Goal: Task Accomplishment & Management: Manage account settings

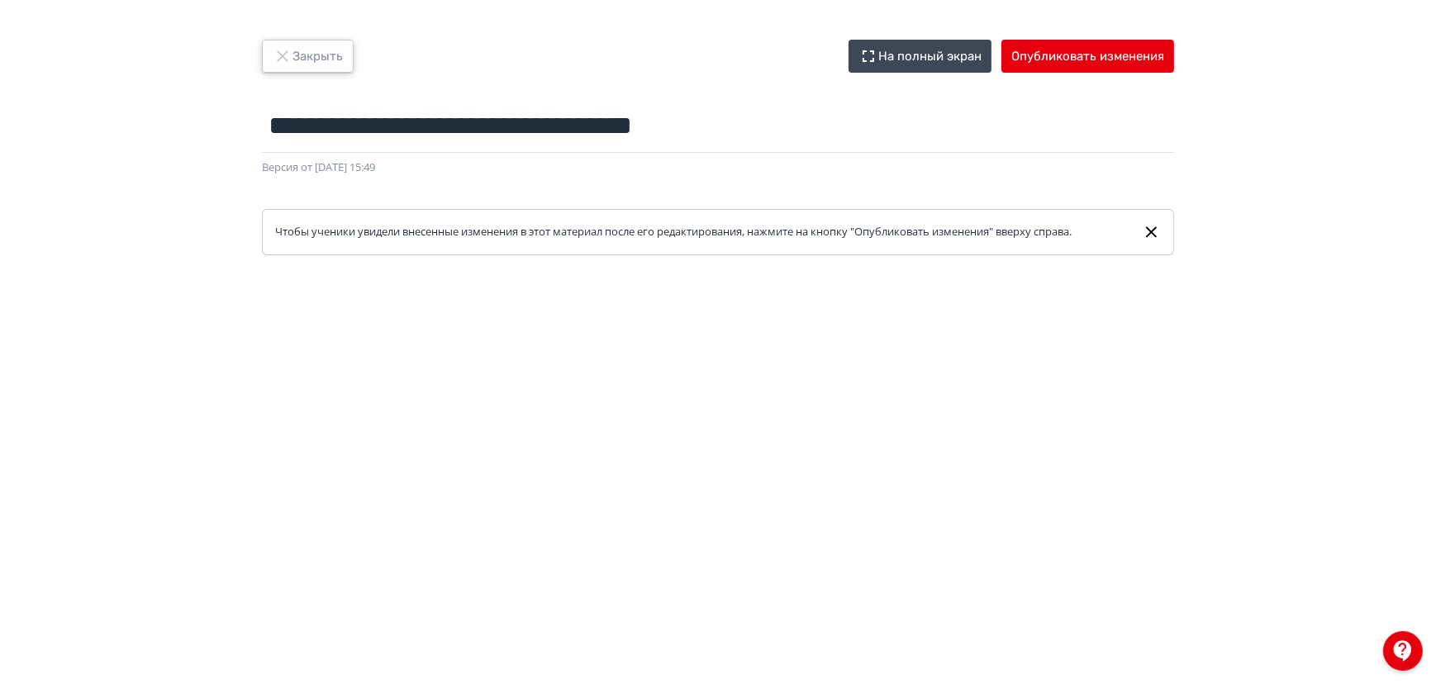
click at [283, 55] on icon "button" at bounding box center [282, 55] width 11 height 11
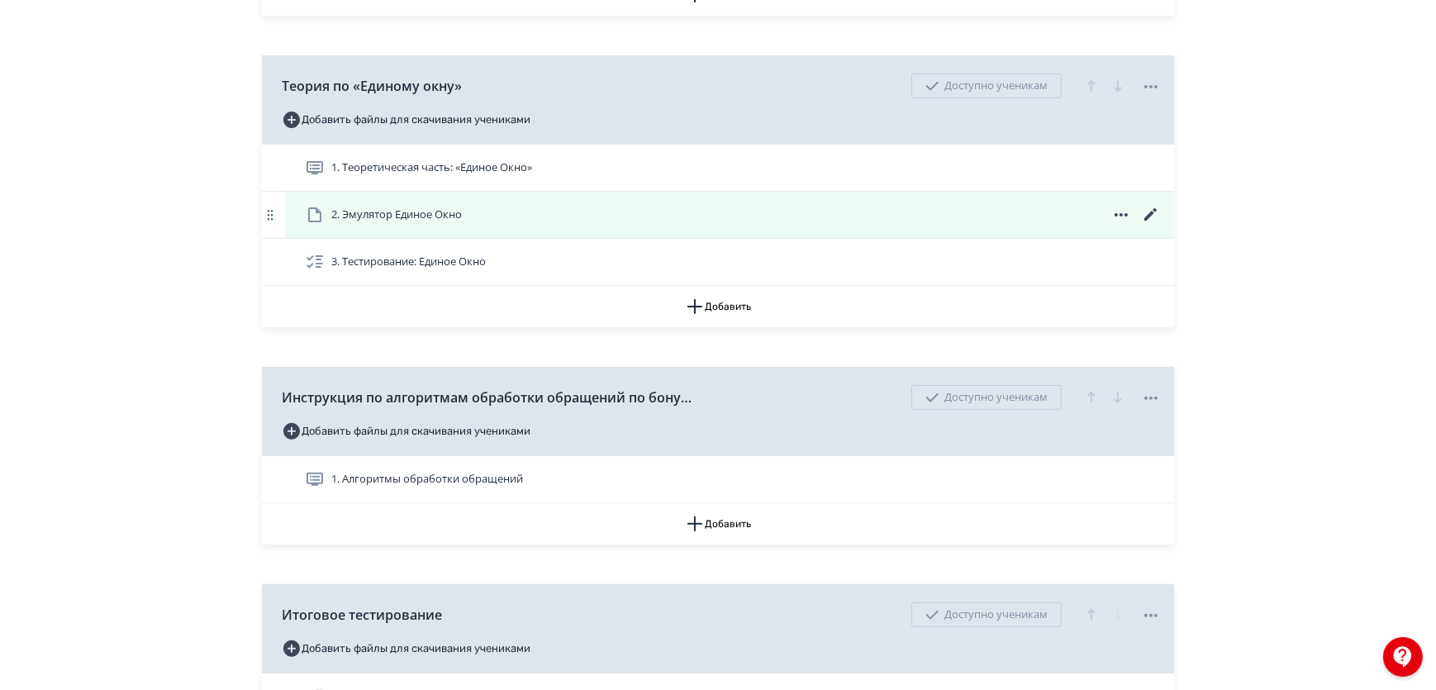
scroll to position [628, 0]
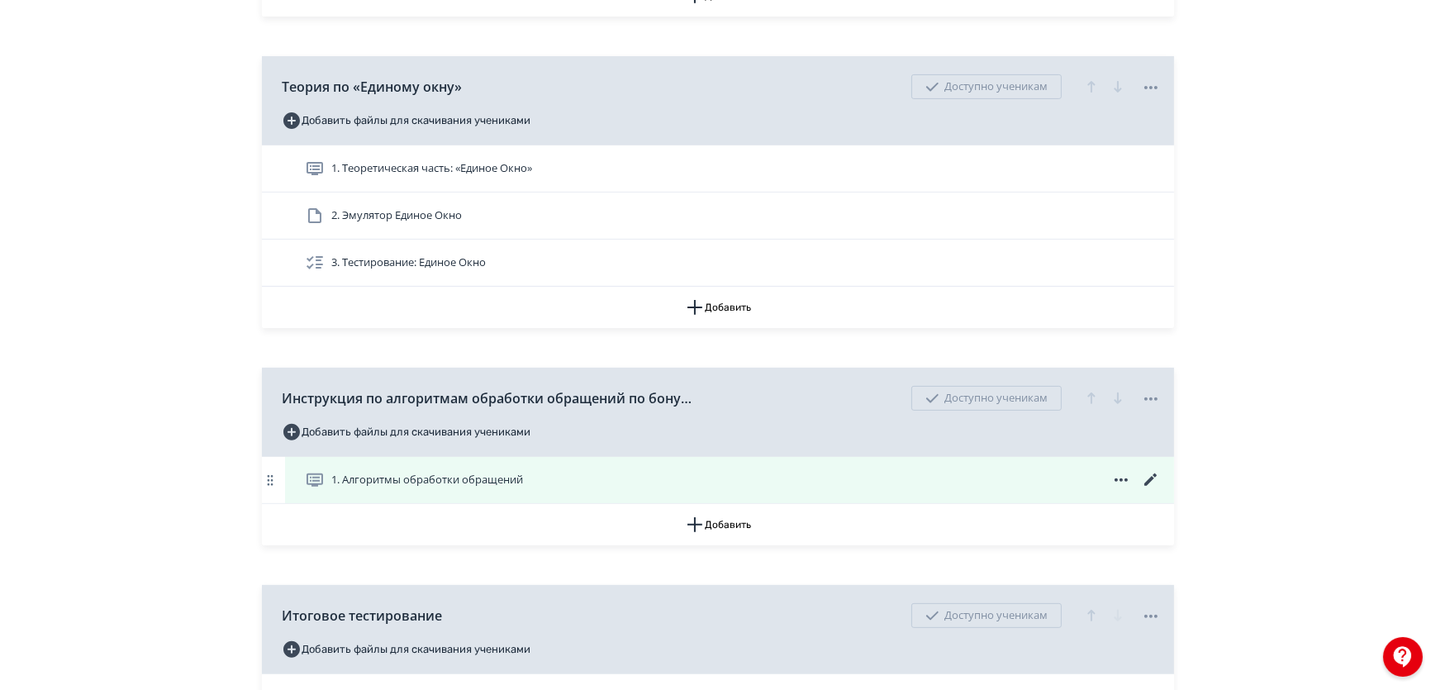
click at [1148, 490] on icon at bounding box center [1151, 480] width 20 height 20
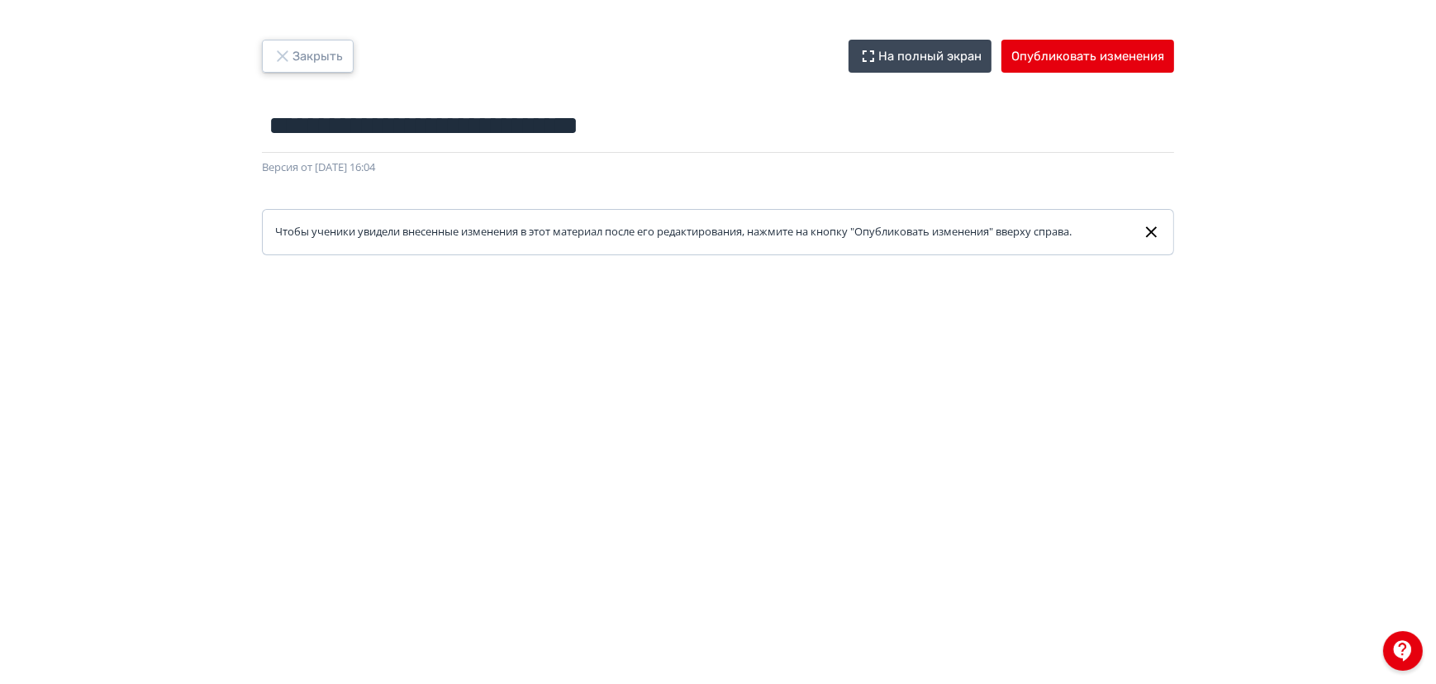
click at [293, 58] on button "Закрыть" at bounding box center [308, 56] width 92 height 33
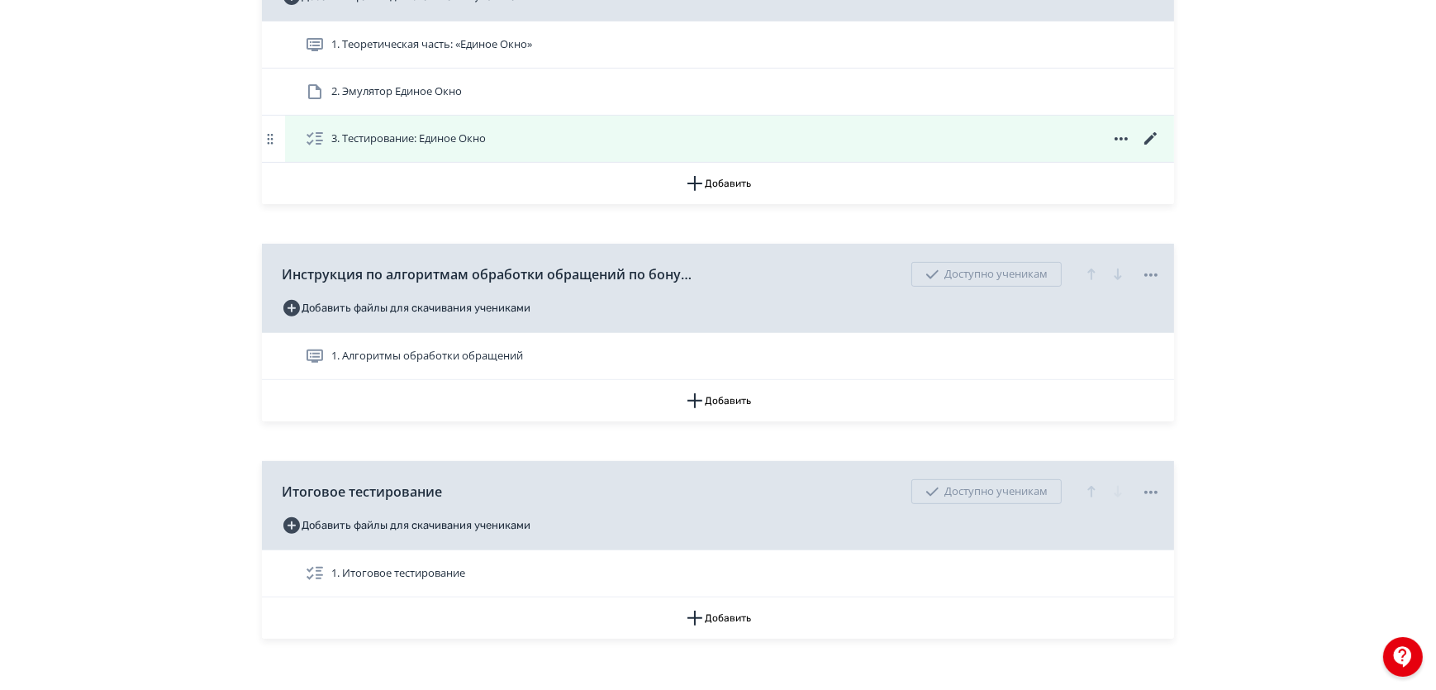
scroll to position [628, 0]
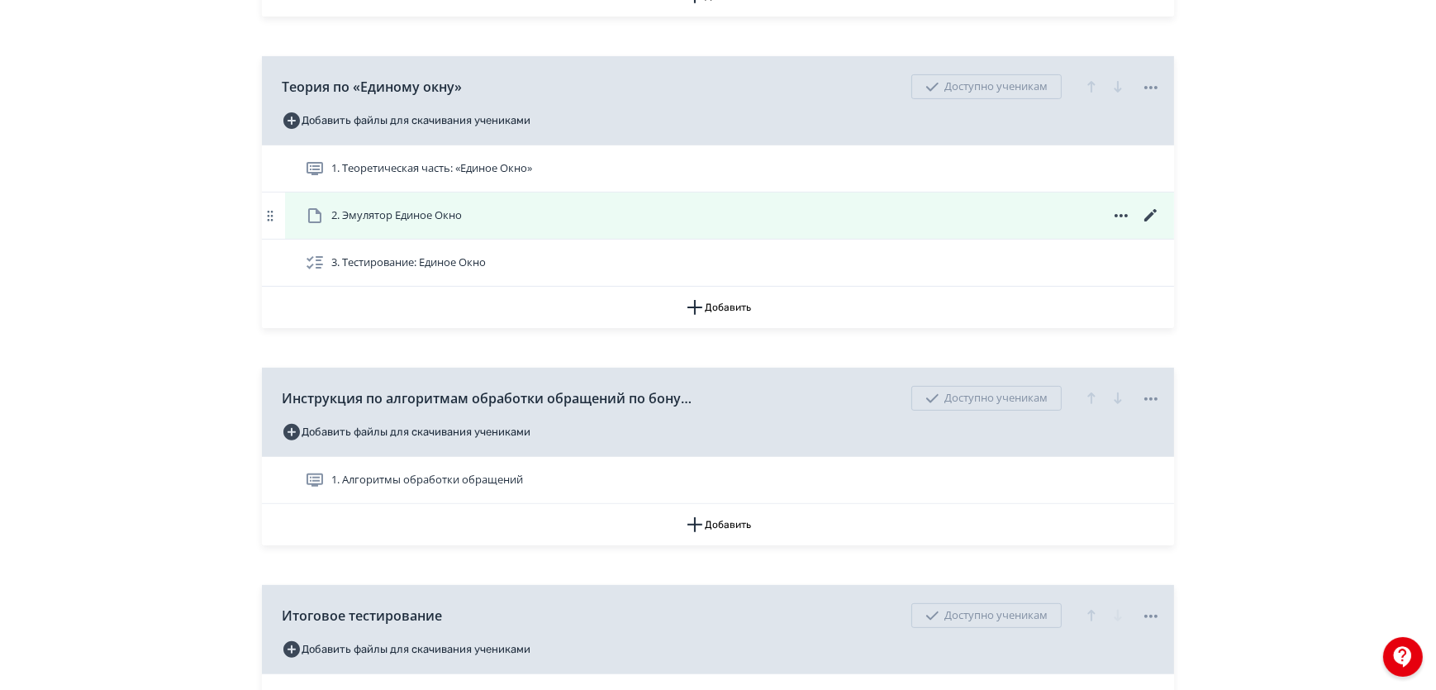
click at [949, 226] on div "2. Эмулятор Единое Окно" at bounding box center [733, 216] width 856 height 20
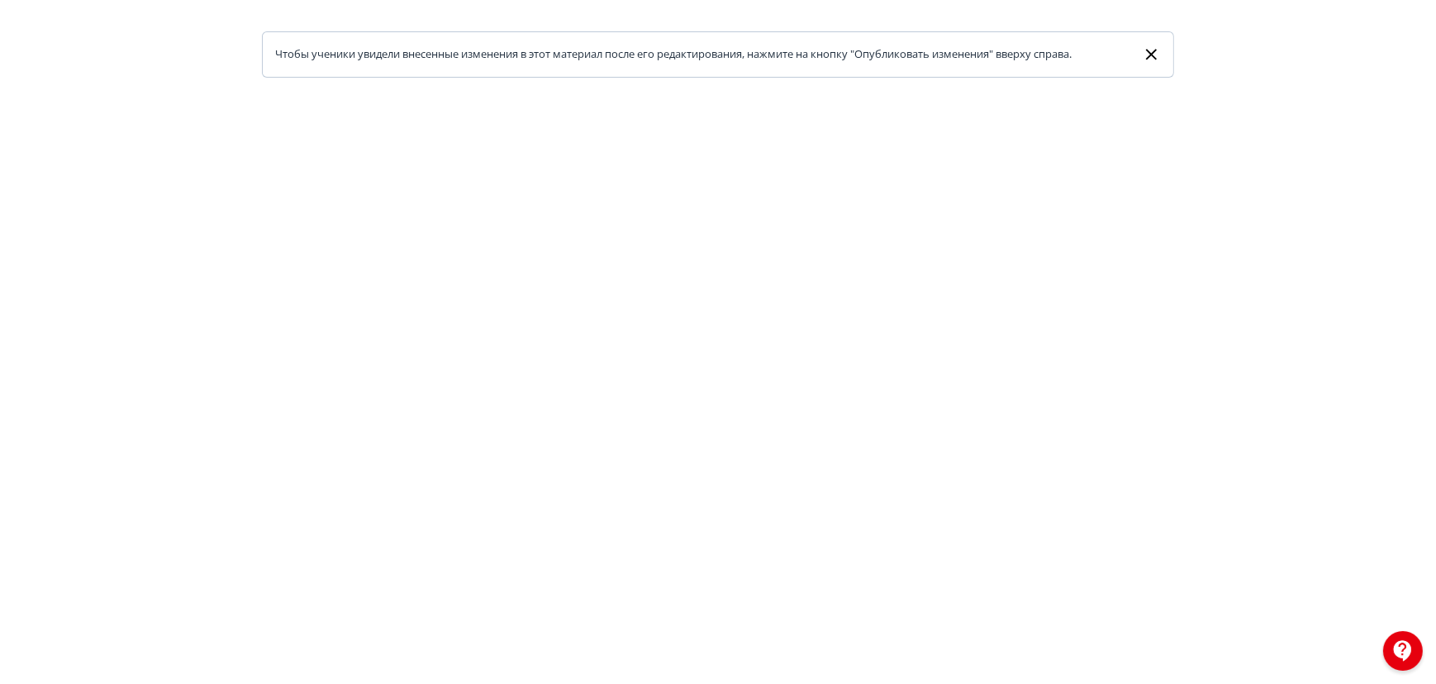
scroll to position [121, 0]
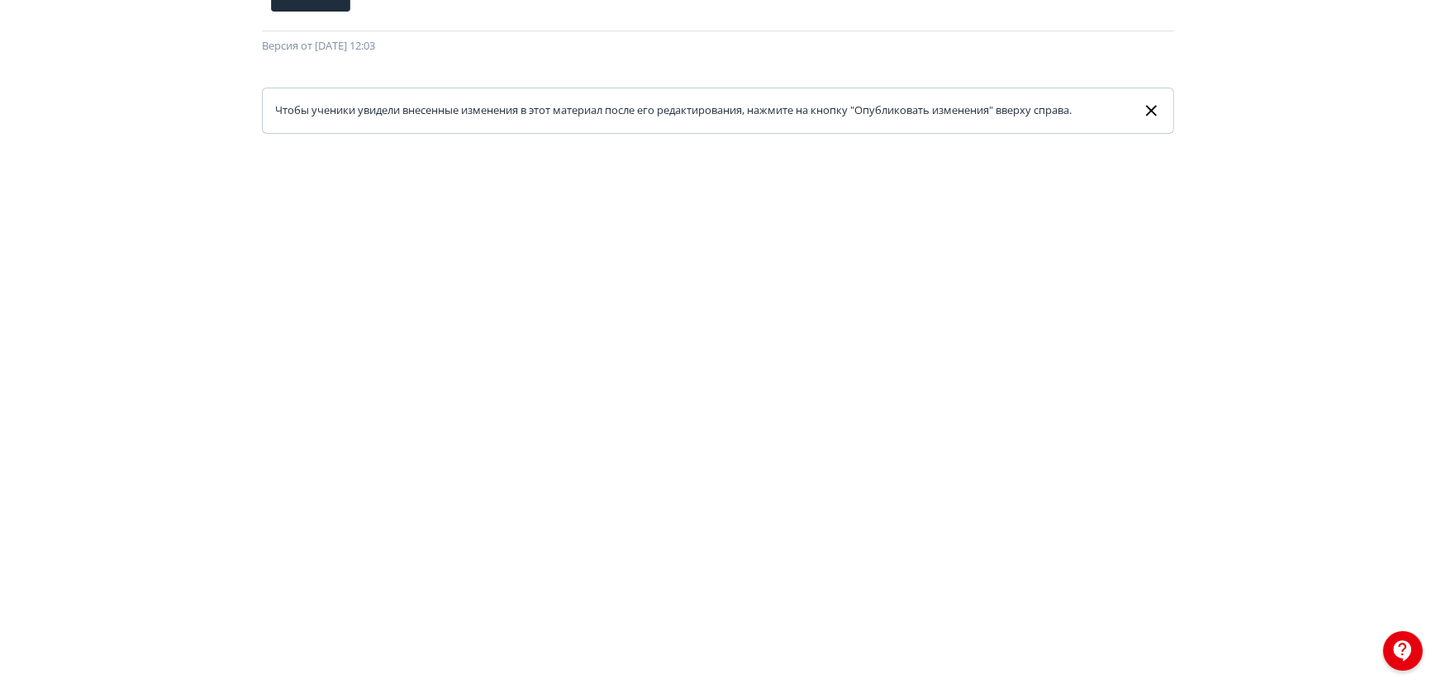
click at [273, 125] on link "Чтобы ученики увидели внесенные изменения в этот материал после его редактирова…" at bounding box center [718, 111] width 912 height 46
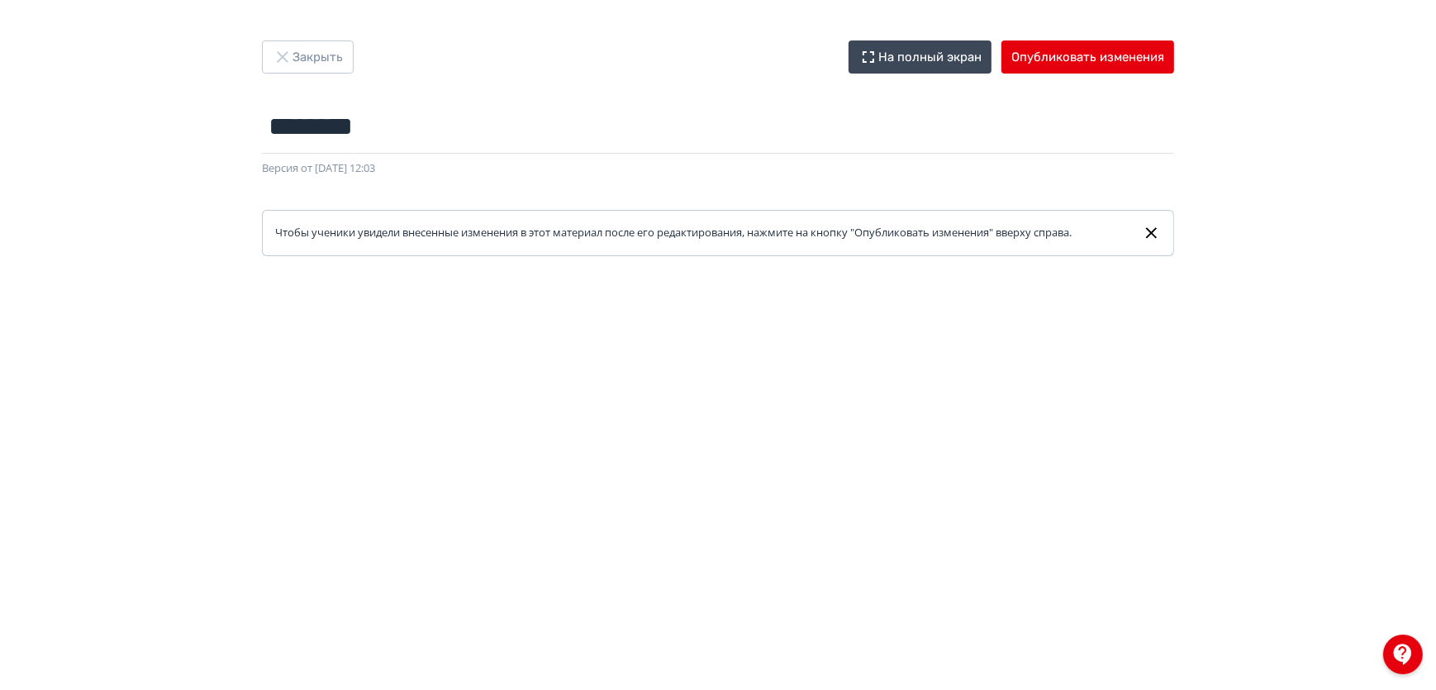
scroll to position [0, 0]
click at [308, 56] on button "Закрыть" at bounding box center [308, 56] width 92 height 33
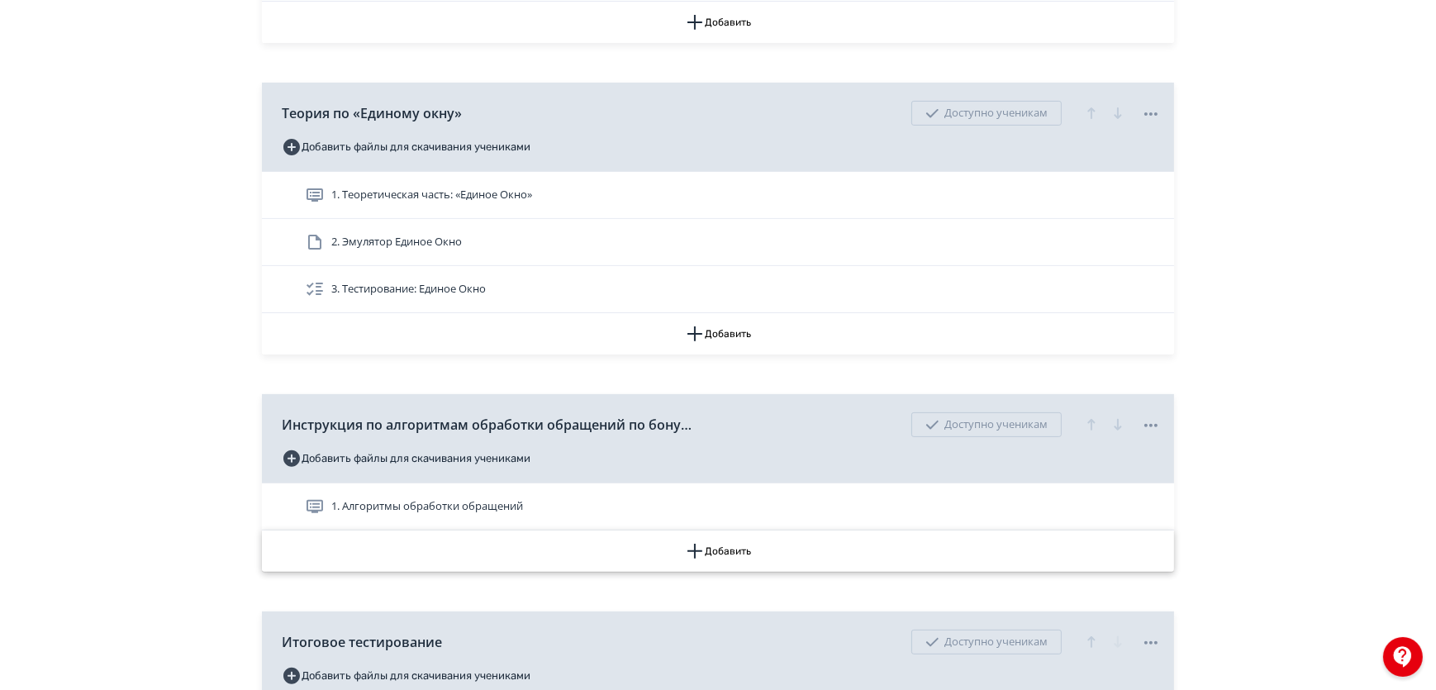
scroll to position [676, 0]
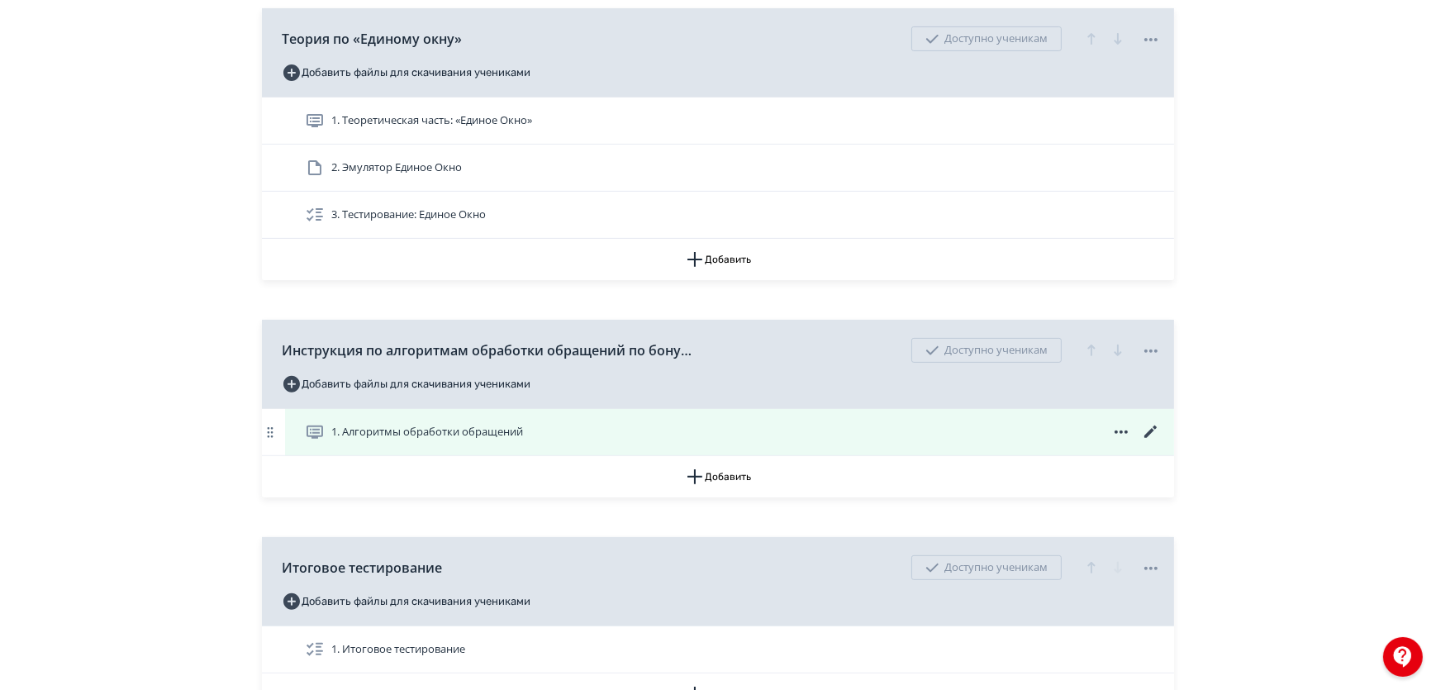
click at [1148, 442] on icon at bounding box center [1151, 432] width 20 height 20
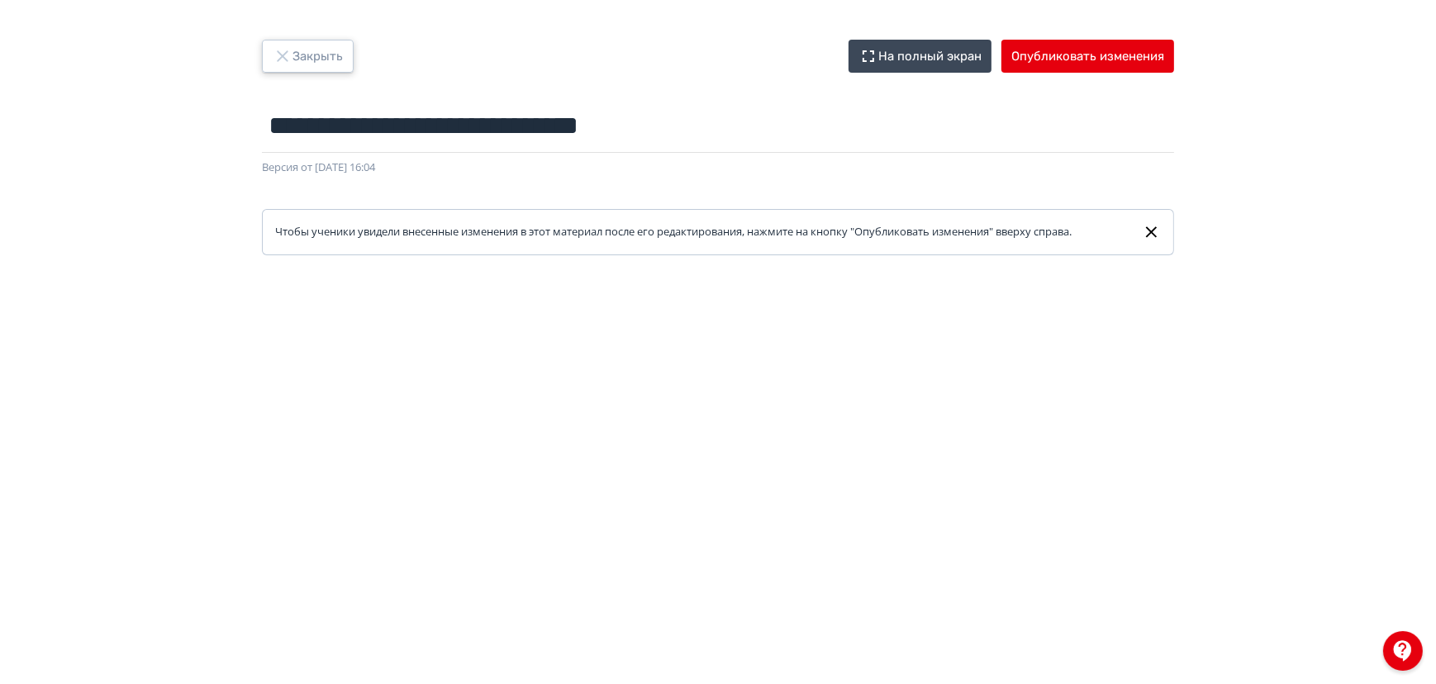
click at [347, 55] on button "Закрыть" at bounding box center [308, 56] width 92 height 33
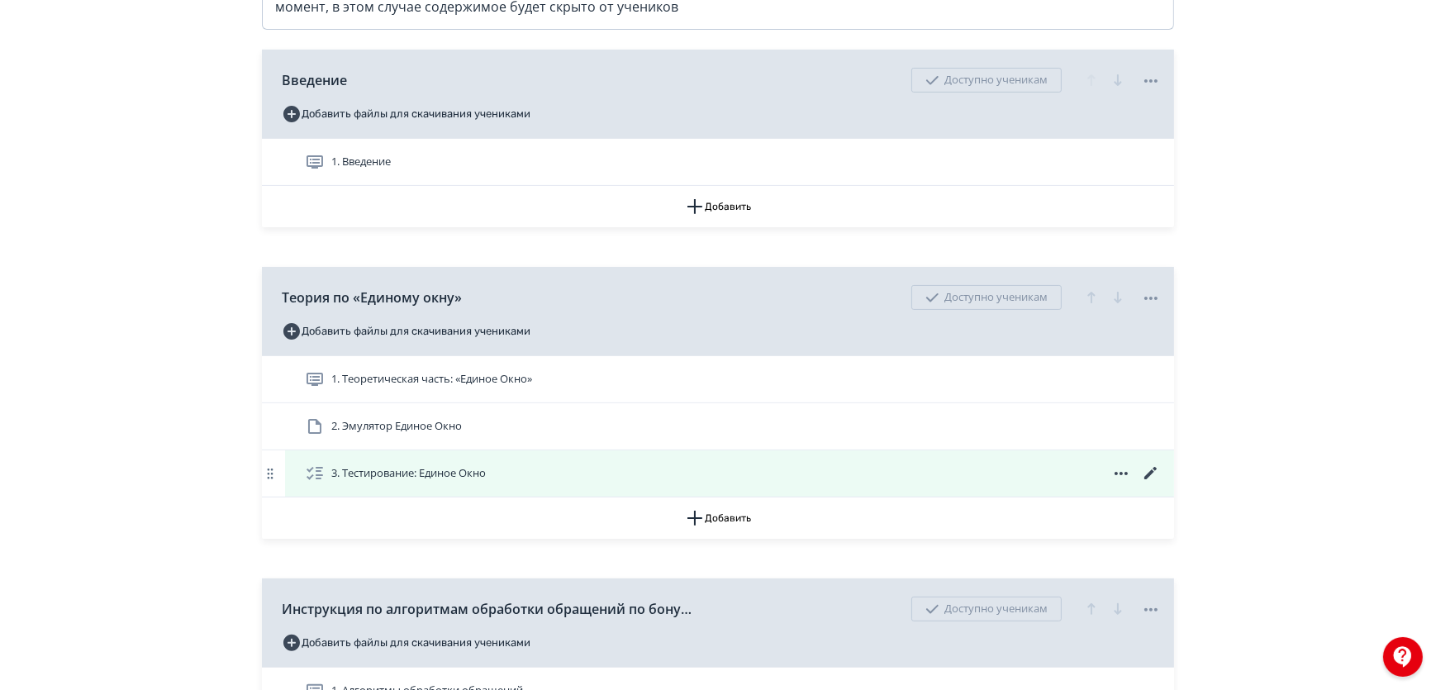
scroll to position [526, 0]
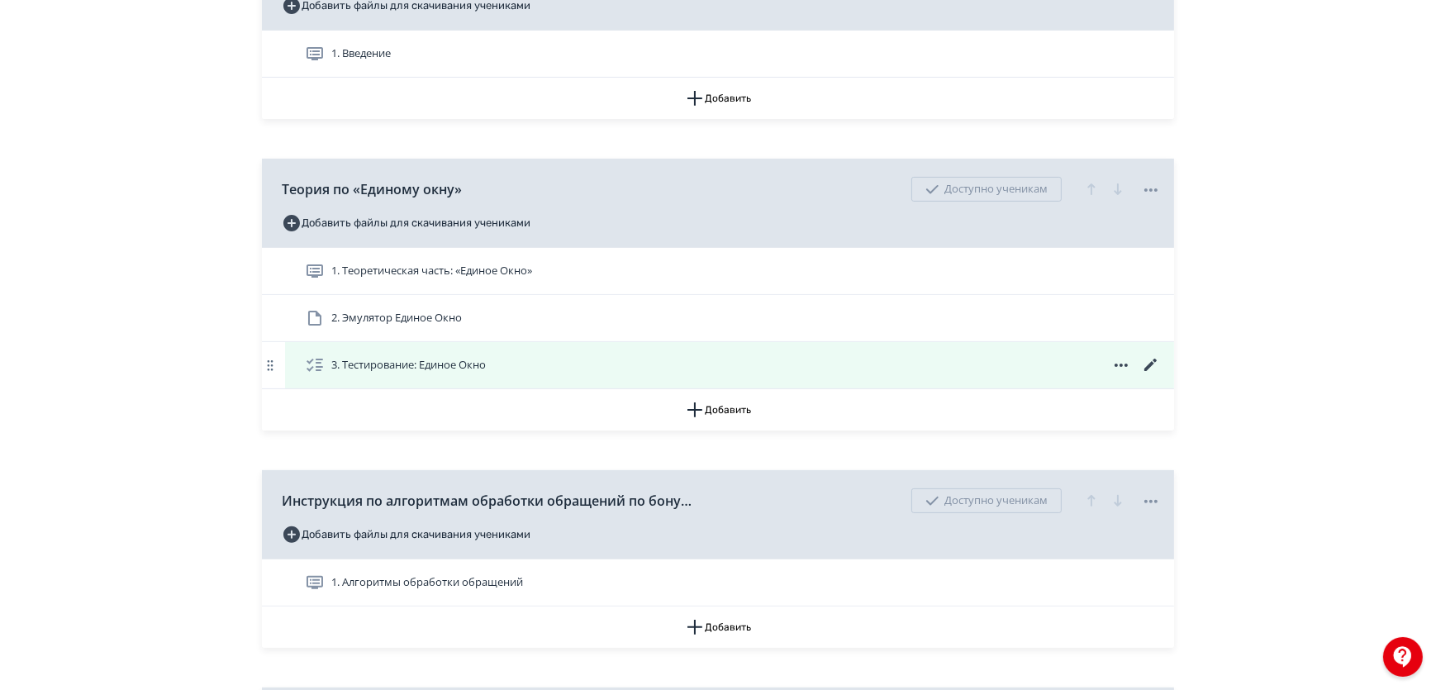
click at [1154, 375] on icon at bounding box center [1151, 365] width 20 height 20
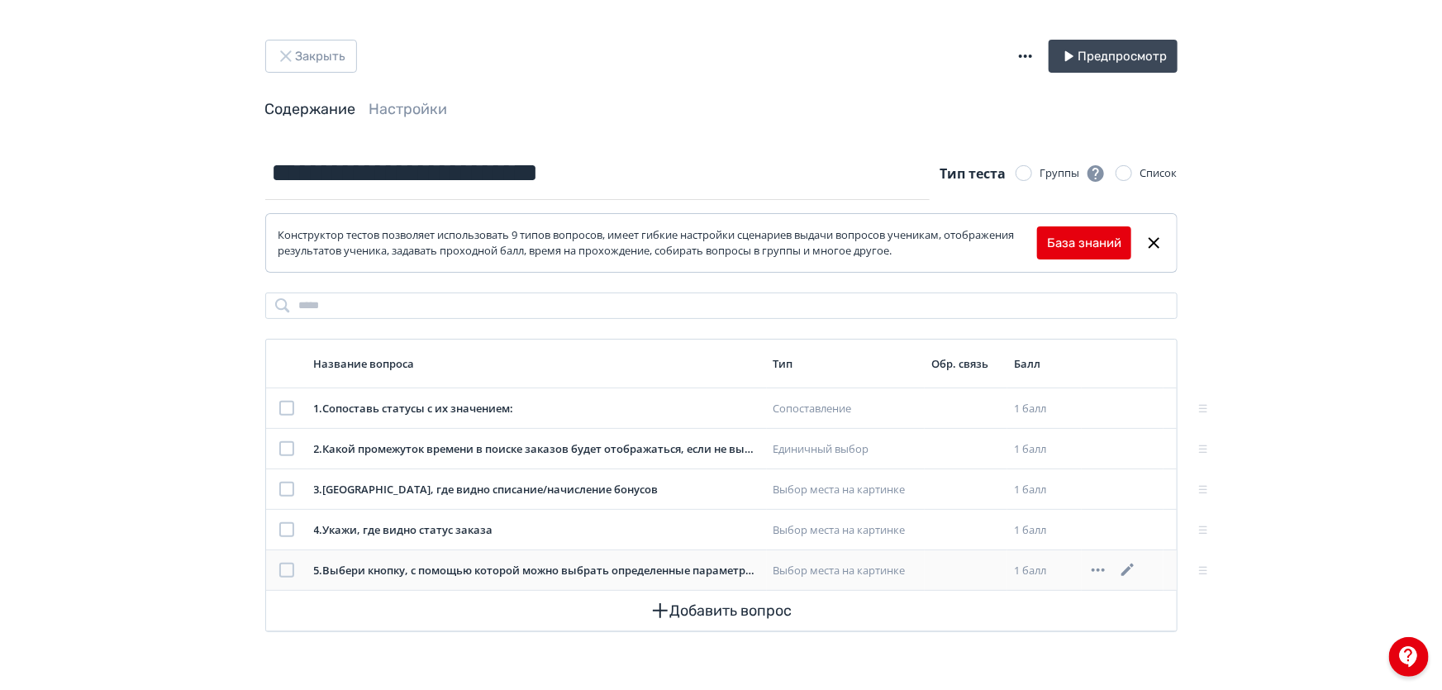
click at [1134, 566] on icon at bounding box center [1128, 570] width 20 height 20
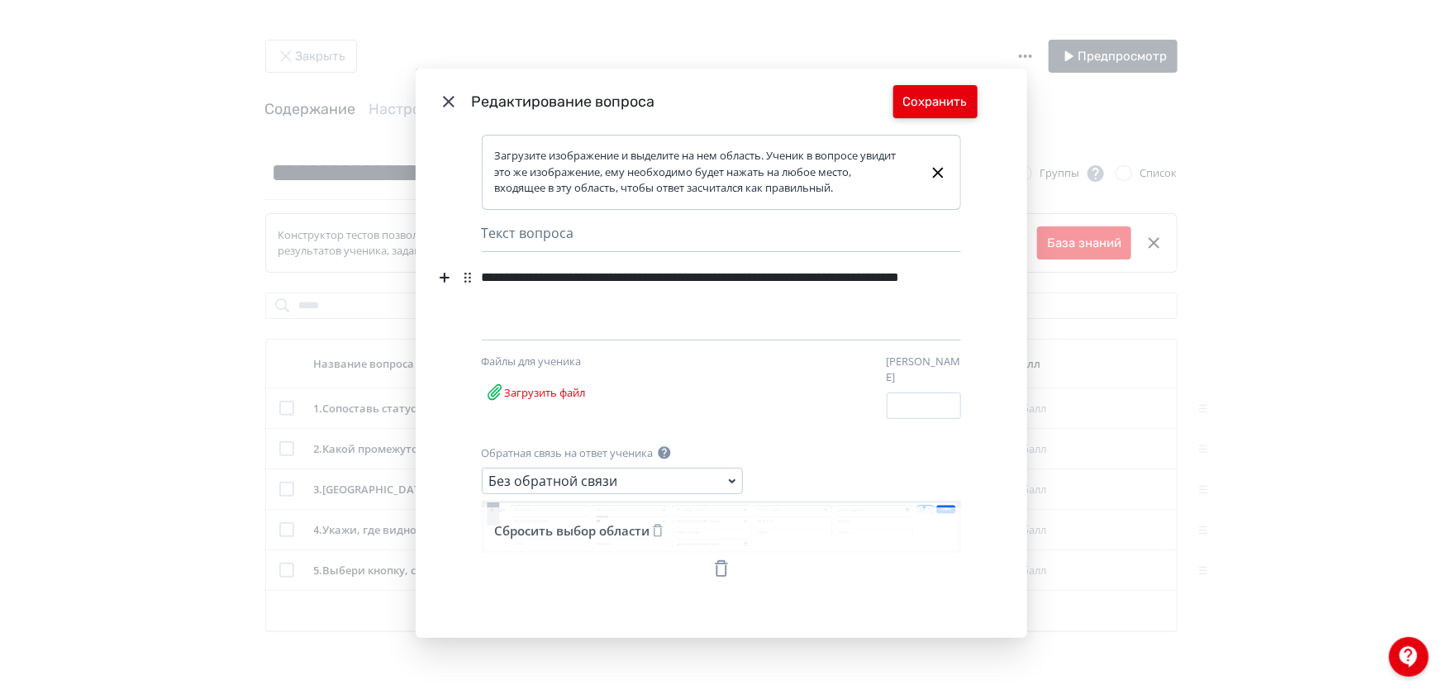
click at [935, 110] on button "Сохранить" at bounding box center [935, 101] width 84 height 33
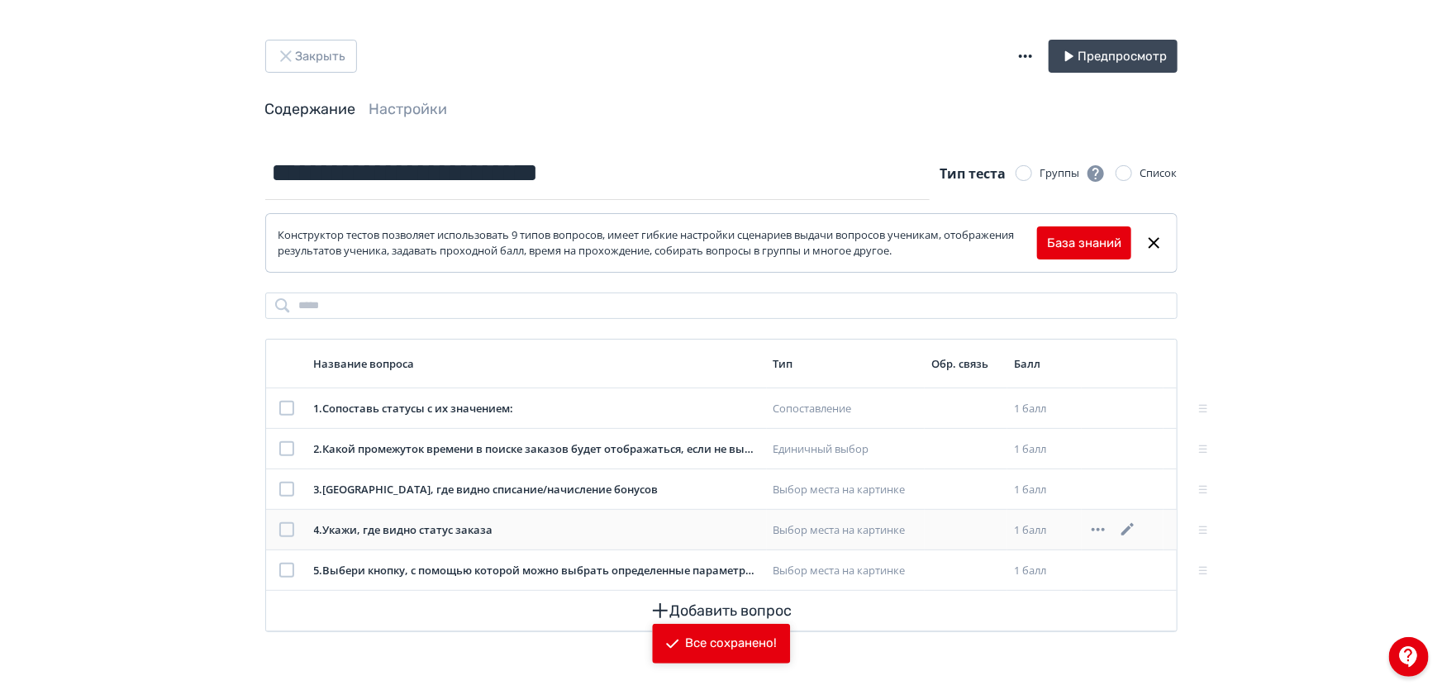
click at [1130, 526] on icon at bounding box center [1127, 529] width 12 height 12
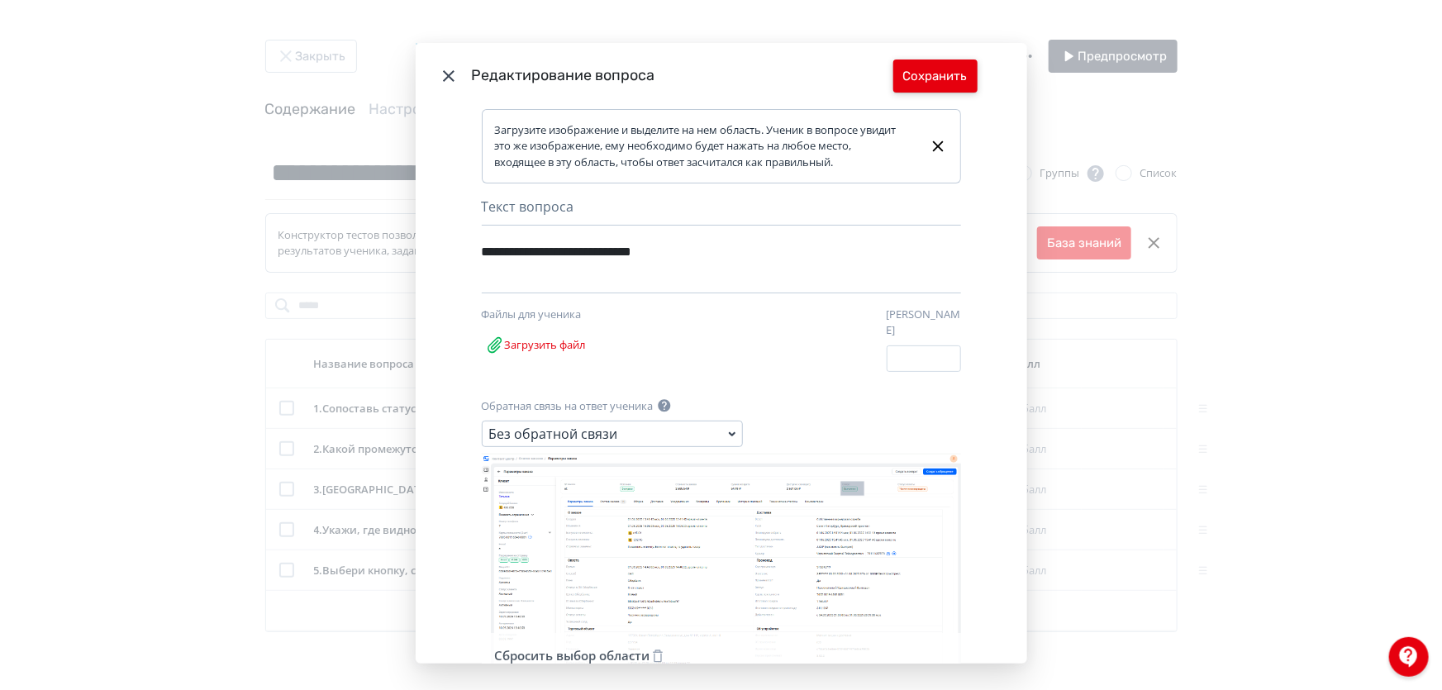
click at [929, 82] on button "Сохранить" at bounding box center [935, 75] width 84 height 33
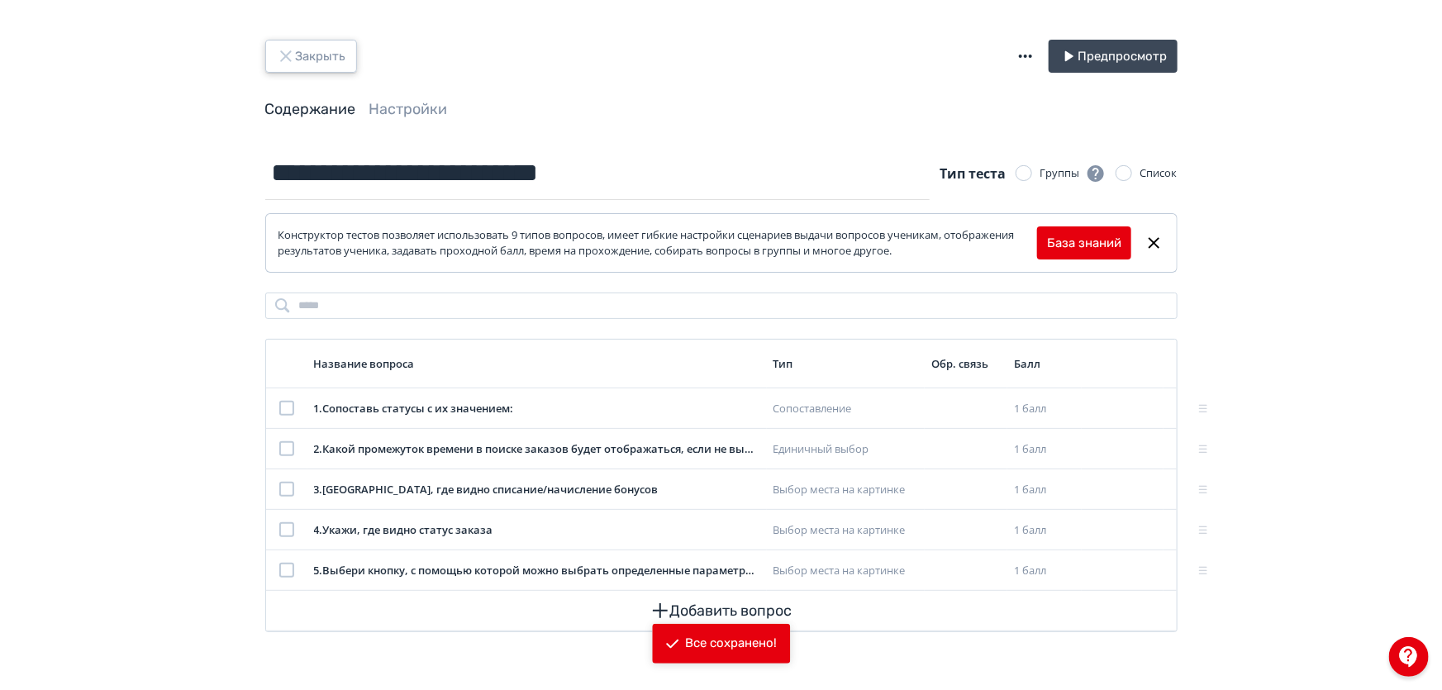
click at [321, 51] on button "Закрыть" at bounding box center [311, 56] width 92 height 33
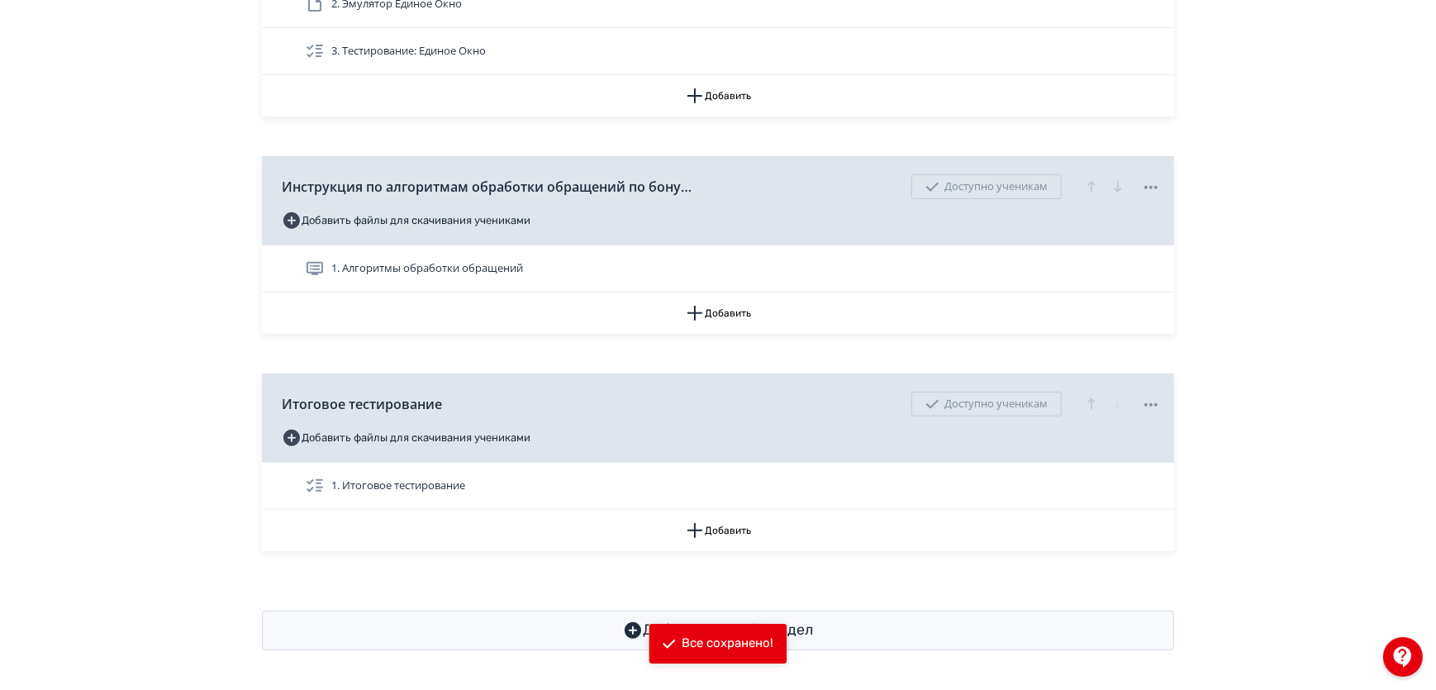
scroll to position [853, 0]
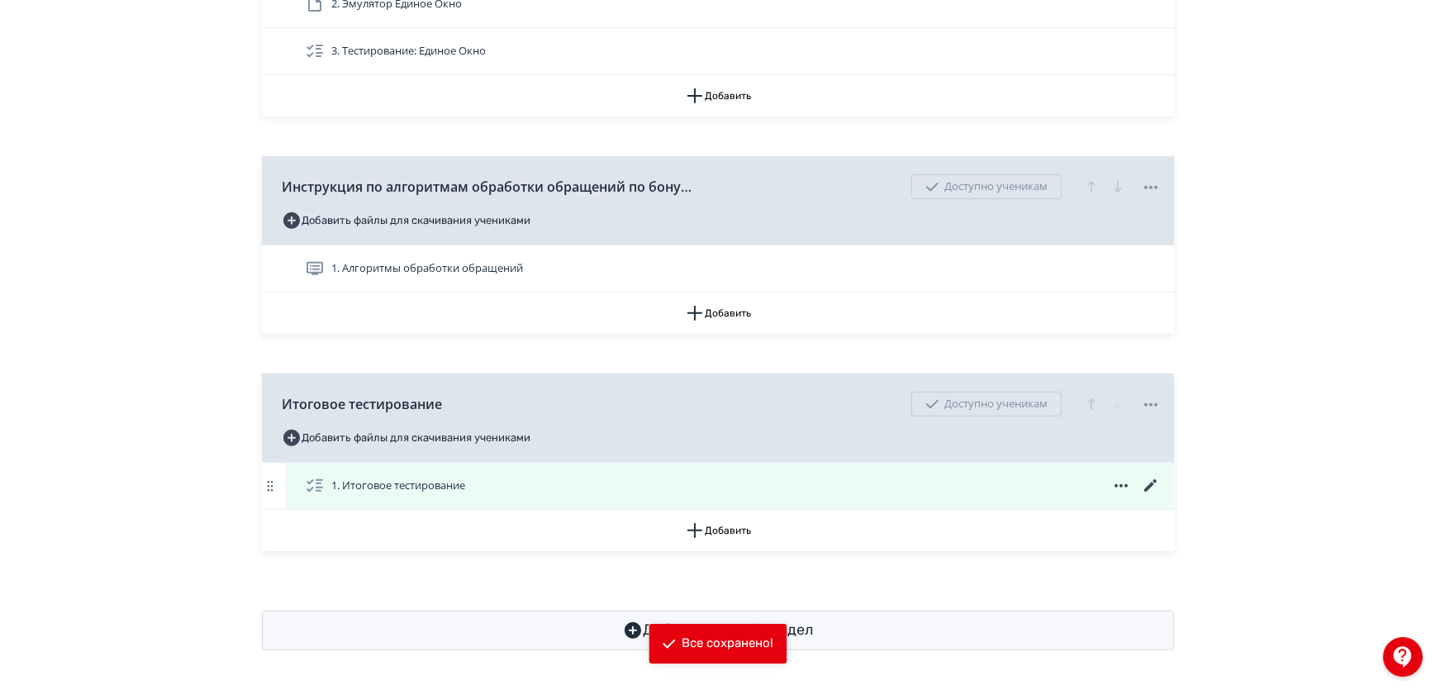
click at [1146, 488] on icon at bounding box center [1150, 485] width 12 height 12
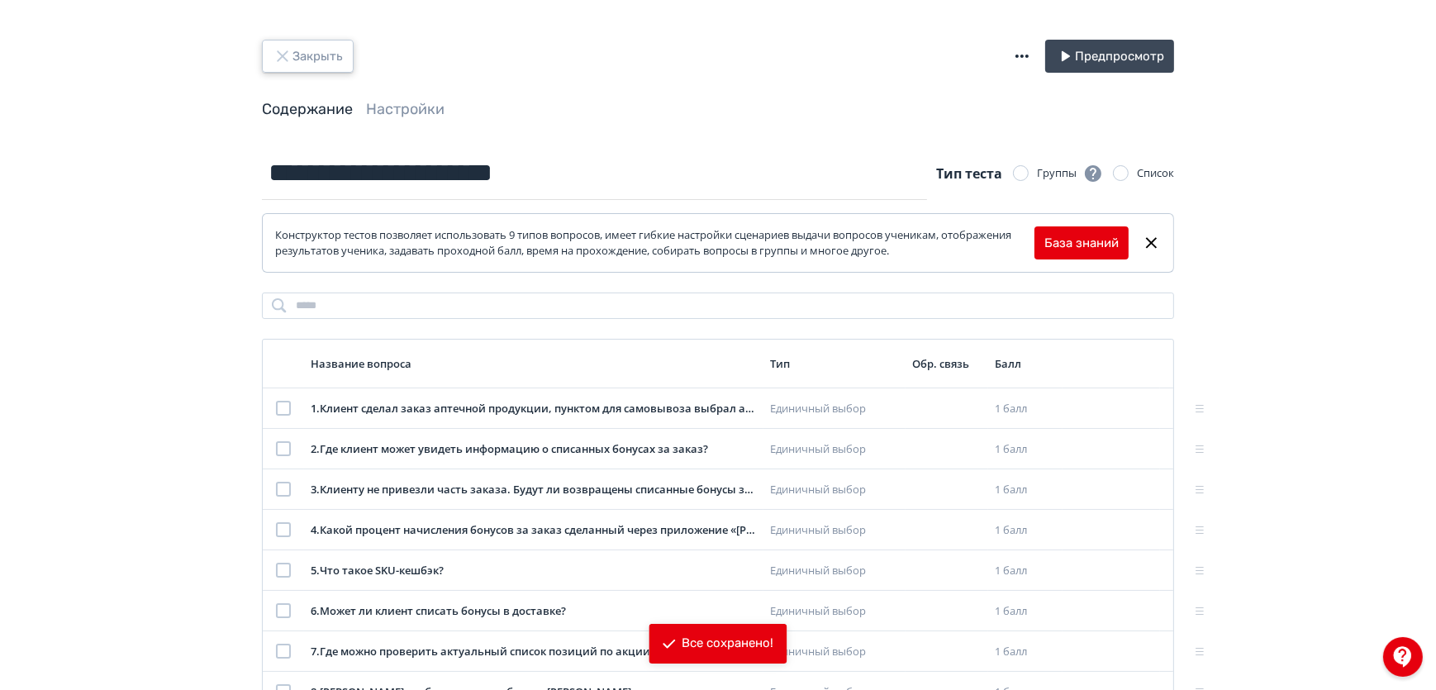
click at [312, 61] on button "Закрыть" at bounding box center [308, 56] width 92 height 33
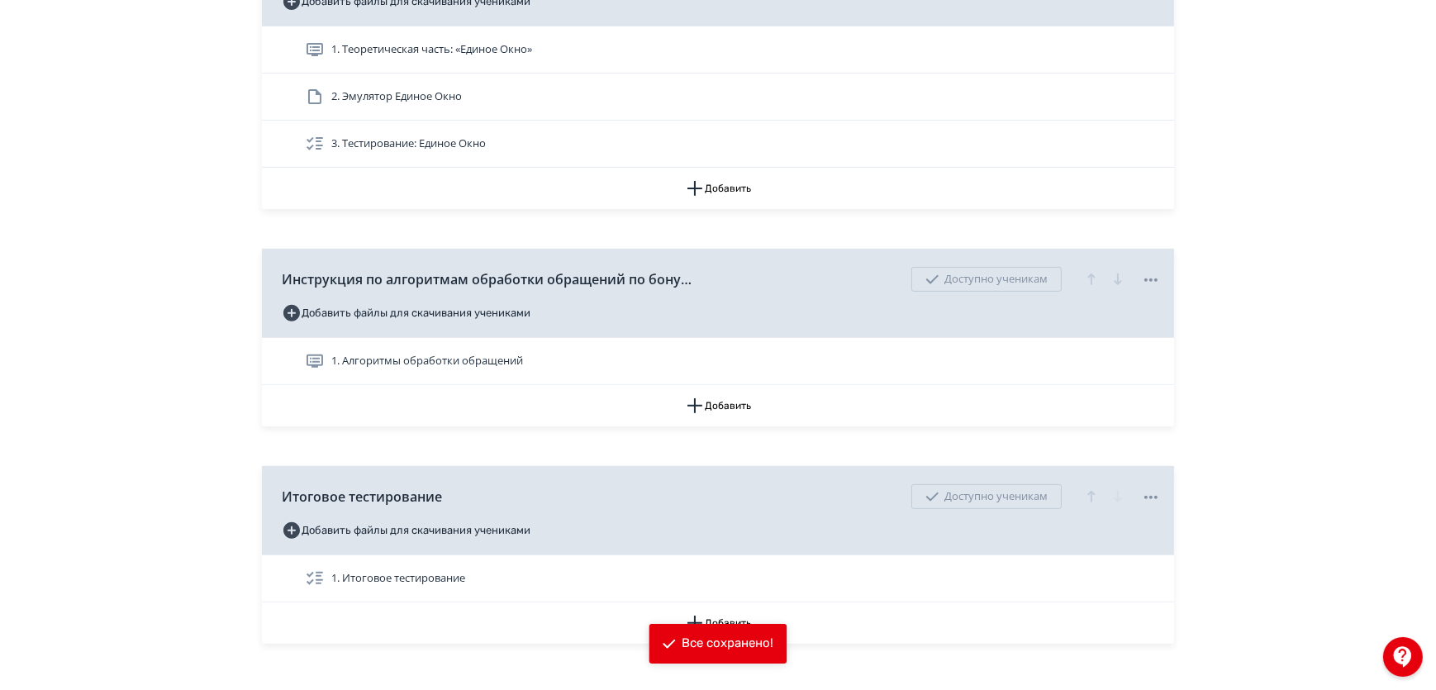
scroll to position [751, 0]
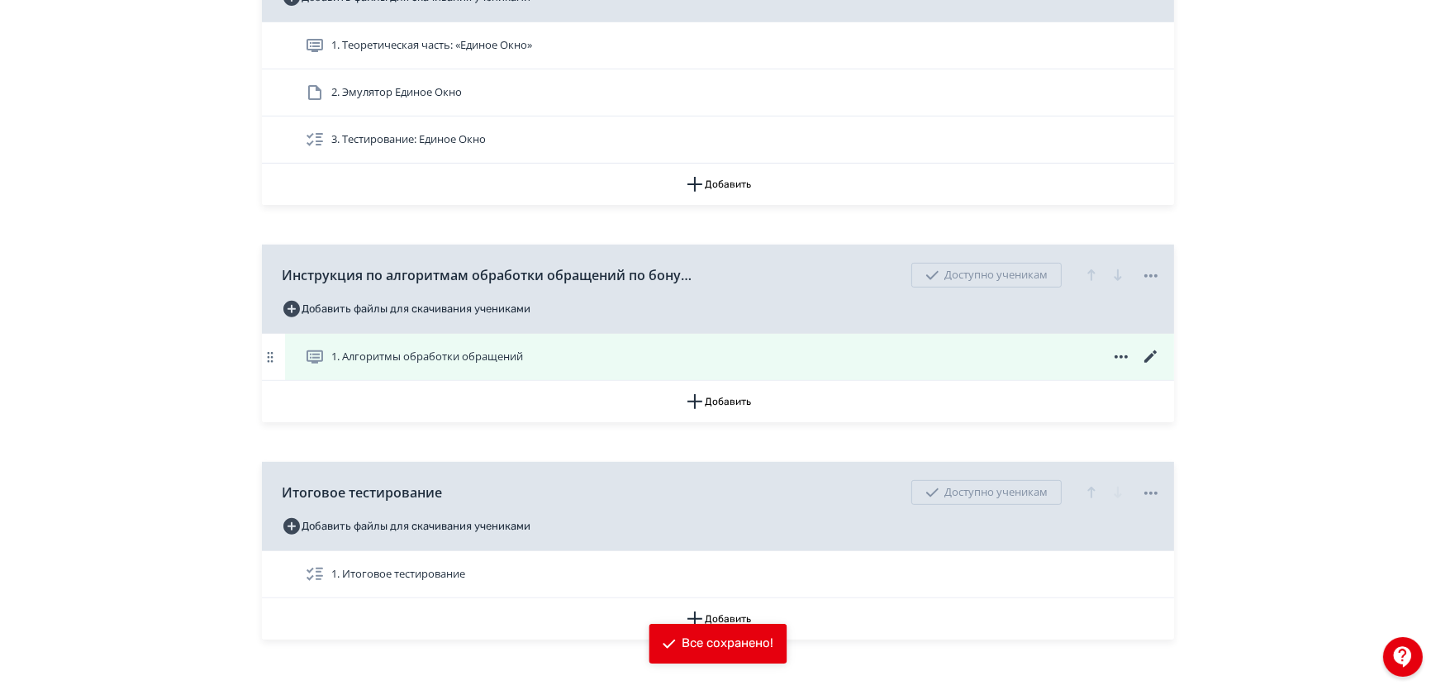
click at [1147, 367] on icon at bounding box center [1151, 357] width 20 height 20
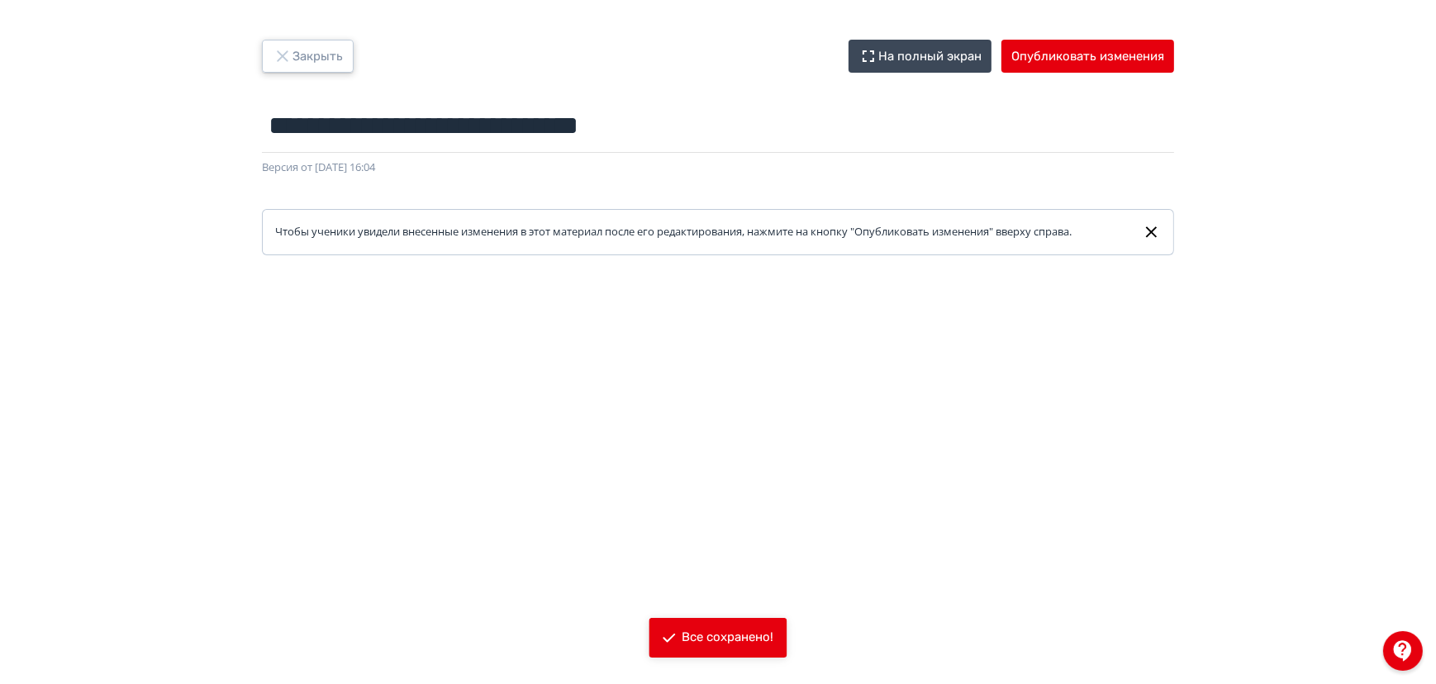
click at [307, 63] on button "Закрыть" at bounding box center [308, 56] width 92 height 33
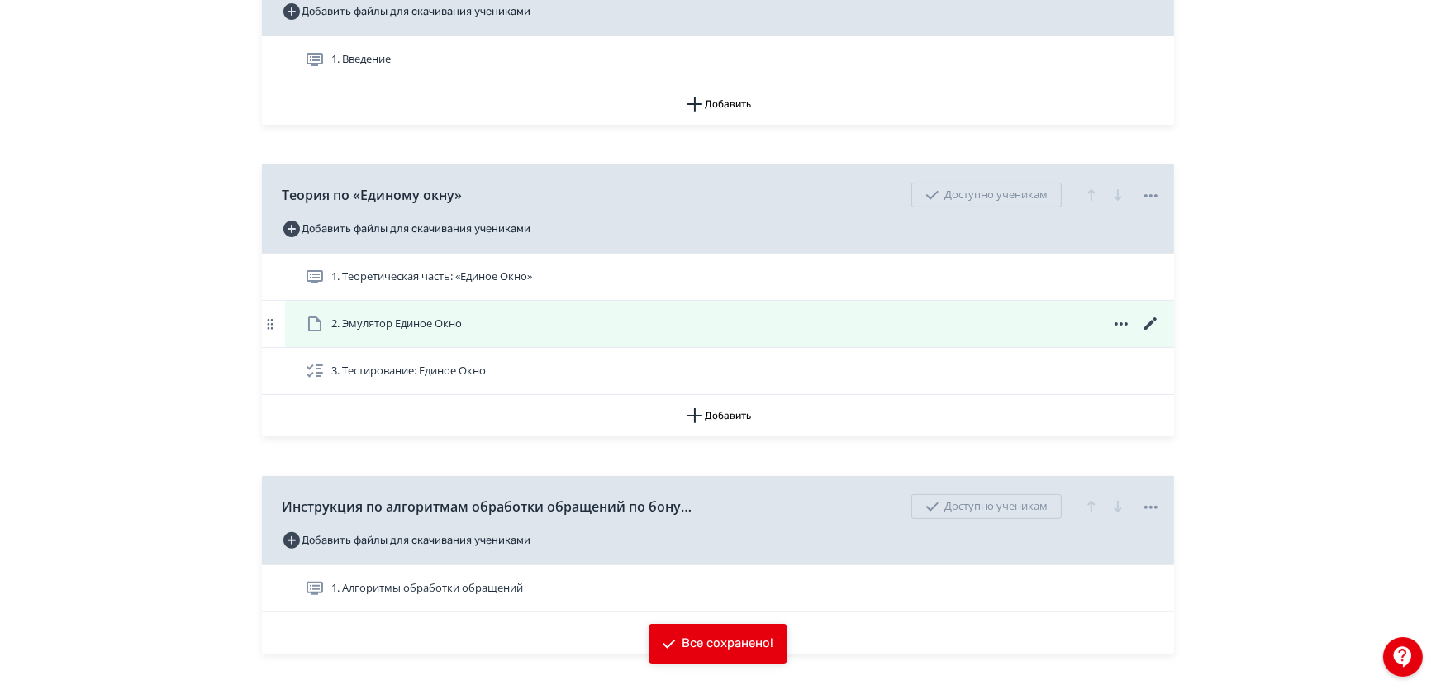
scroll to position [526, 0]
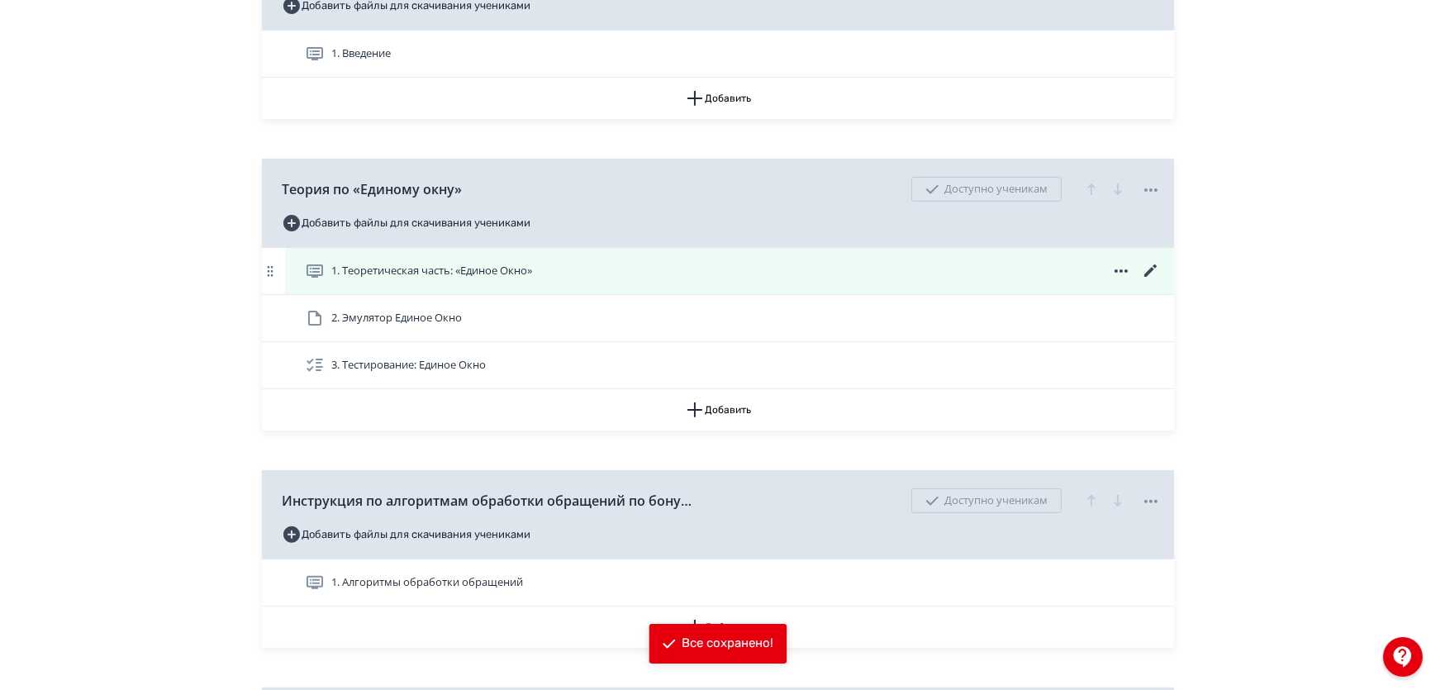
click at [1149, 281] on icon at bounding box center [1151, 271] width 20 height 20
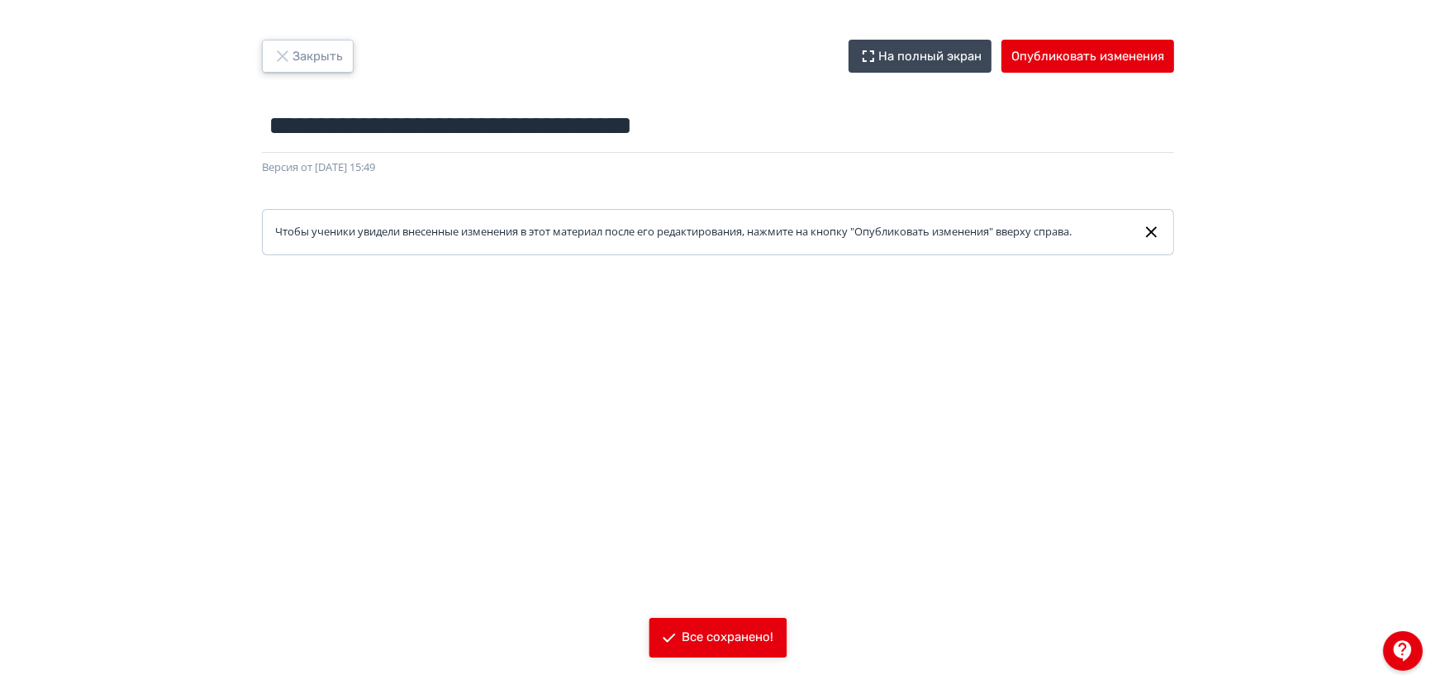
click at [311, 61] on button "Закрыть" at bounding box center [308, 56] width 92 height 33
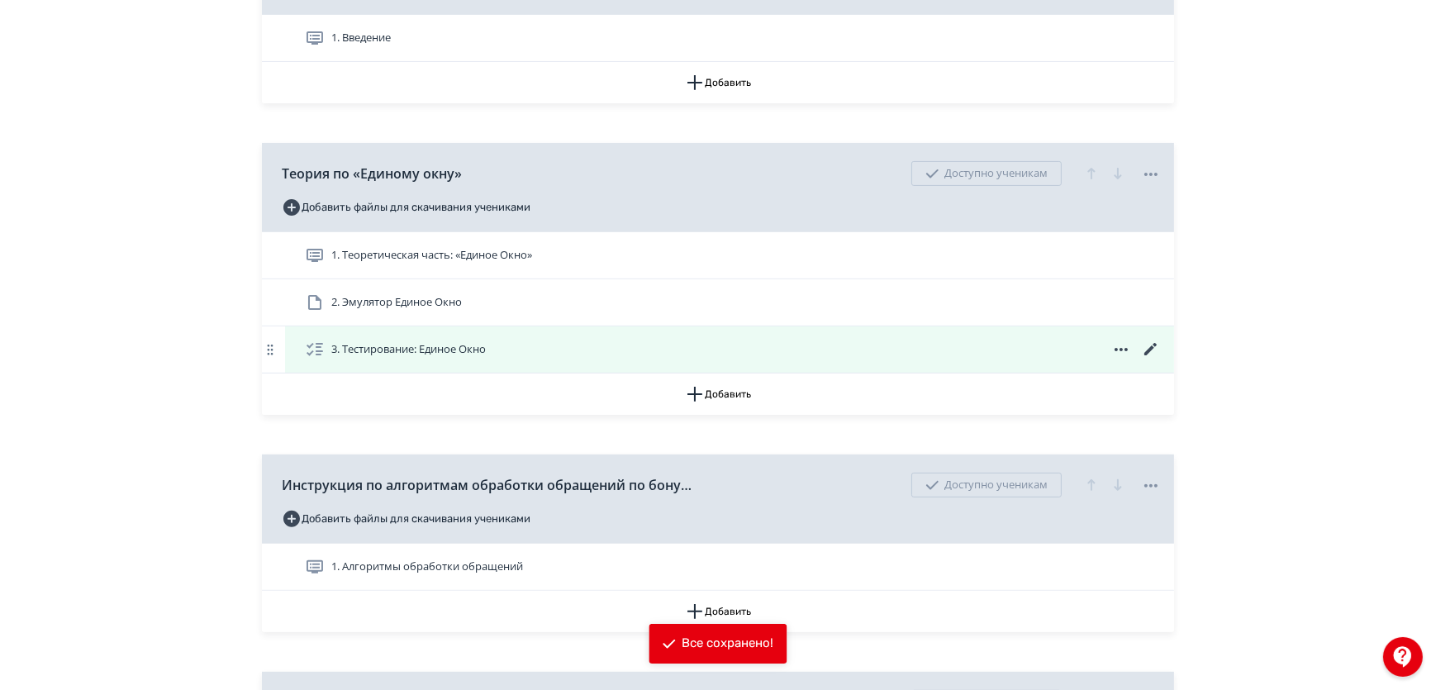
scroll to position [327, 0]
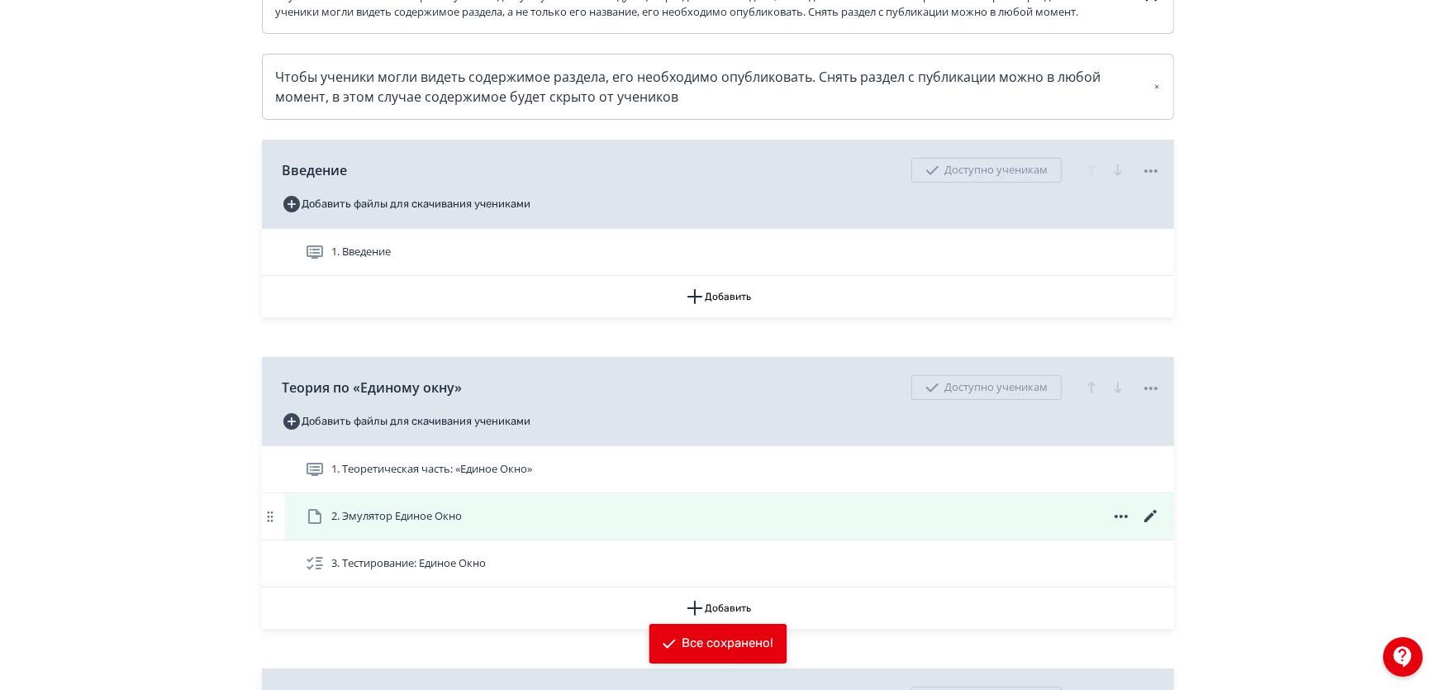
click at [1149, 522] on icon at bounding box center [1150, 516] width 12 height 12
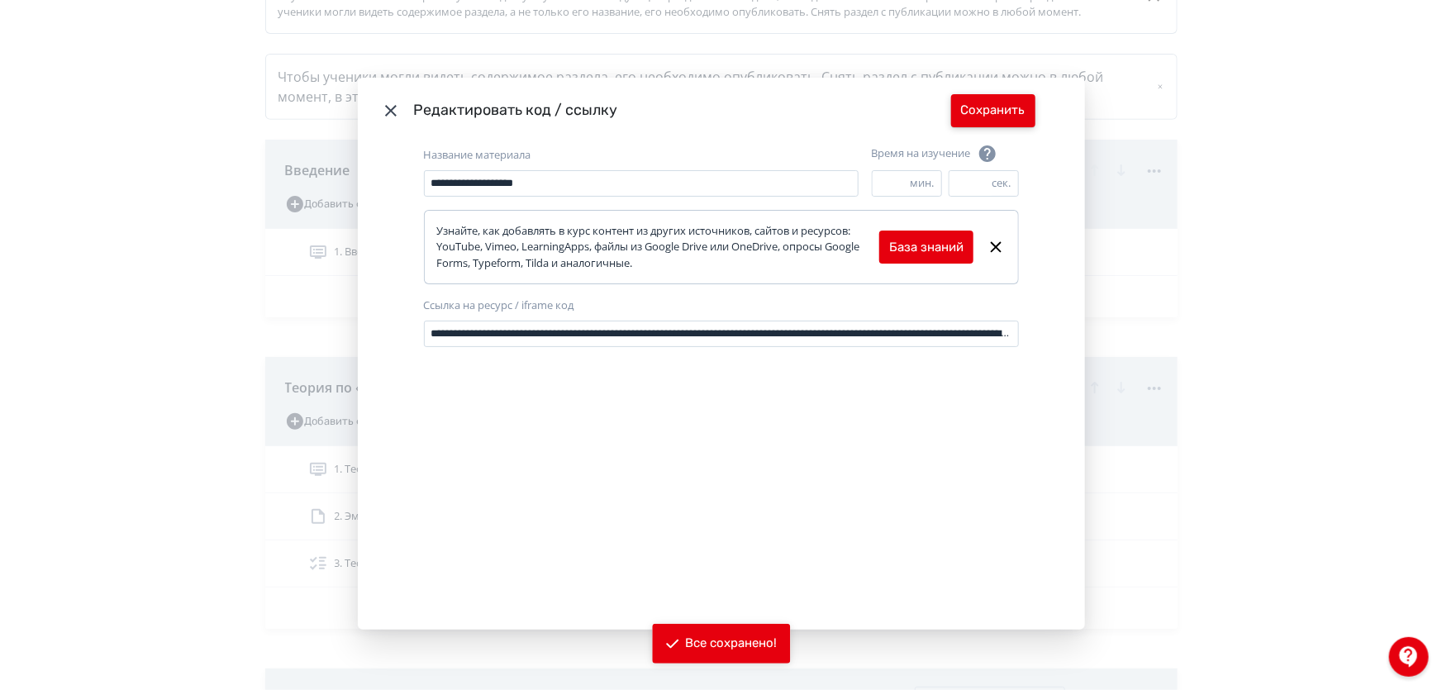
click at [1010, 115] on button "Сохранить" at bounding box center [993, 110] width 84 height 33
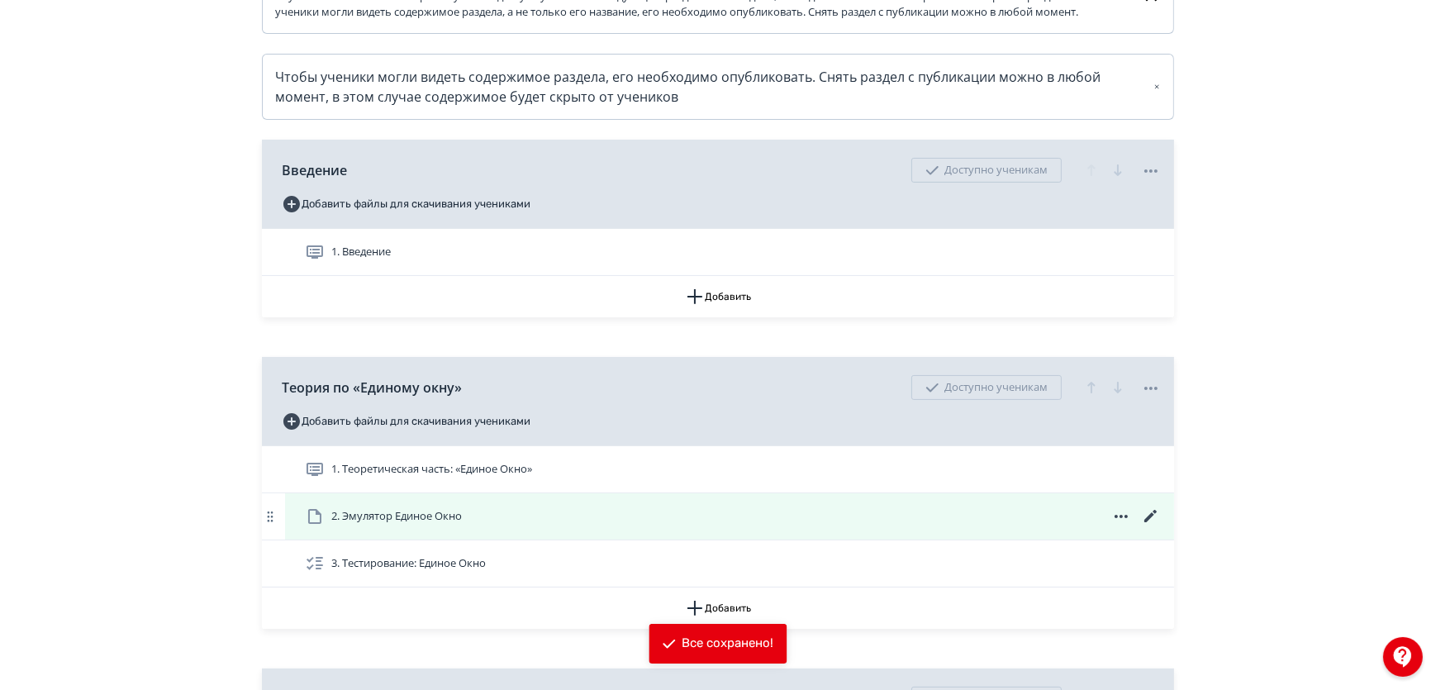
click at [967, 526] on div "2. Эмулятор Единое Окно" at bounding box center [733, 517] width 856 height 20
